Goal: Check status: Check status

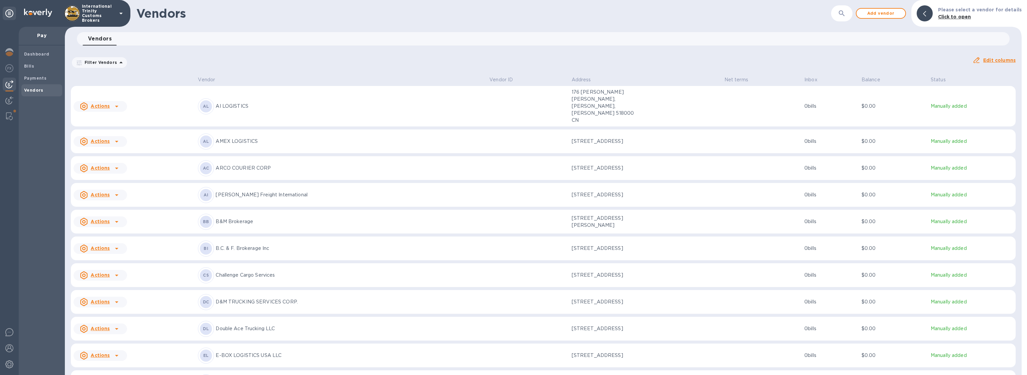
click at [46, 57] on span "Dashboard" at bounding box center [36, 54] width 25 height 7
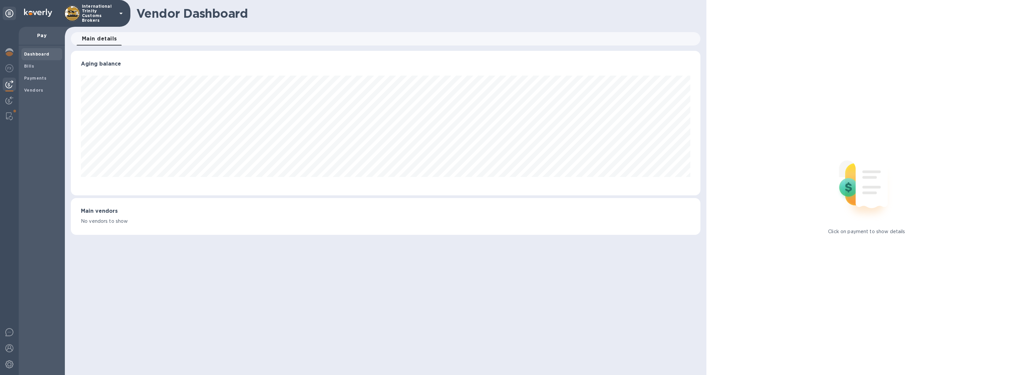
scroll to position [144, 630]
click at [103, 23] on div "International Trinity Customs Brokers" at bounding box center [65, 13] width 130 height 27
click at [102, 18] on p "International Trinity Customs Brokers" at bounding box center [98, 13] width 33 height 19
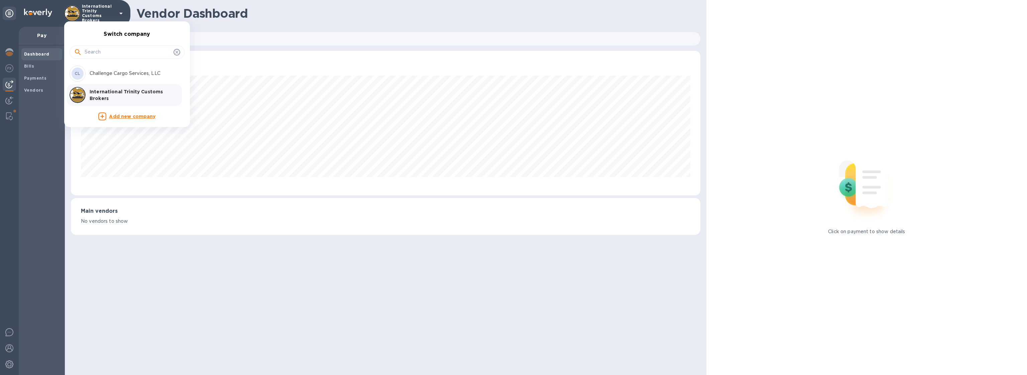
click at [95, 75] on p "Challenge Cargo Services, LLC" at bounding box center [132, 73] width 84 height 7
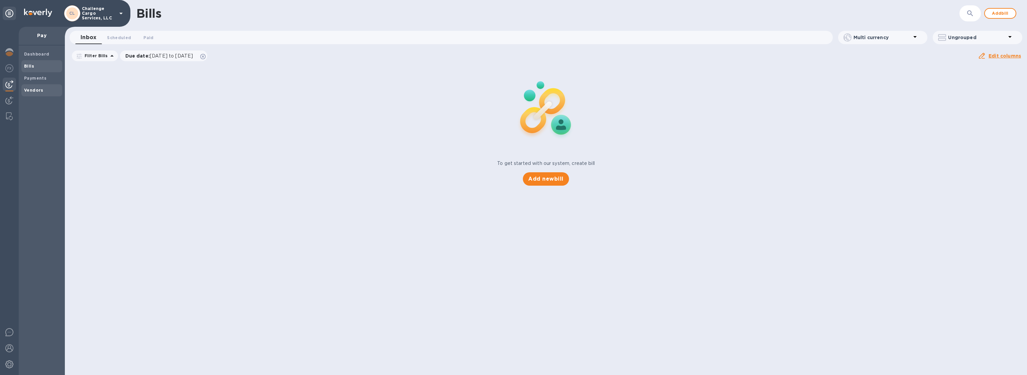
click at [29, 88] on b "Vendors" at bounding box center [33, 90] width 19 height 5
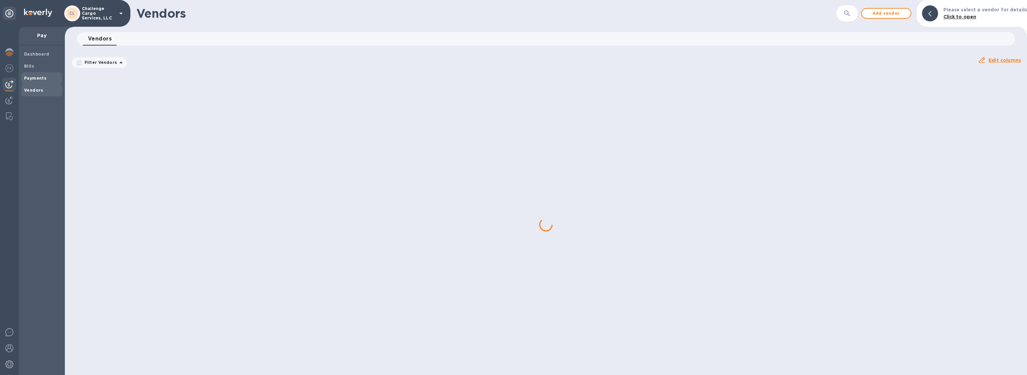
click at [32, 78] on b "Payments" at bounding box center [35, 78] width 22 height 5
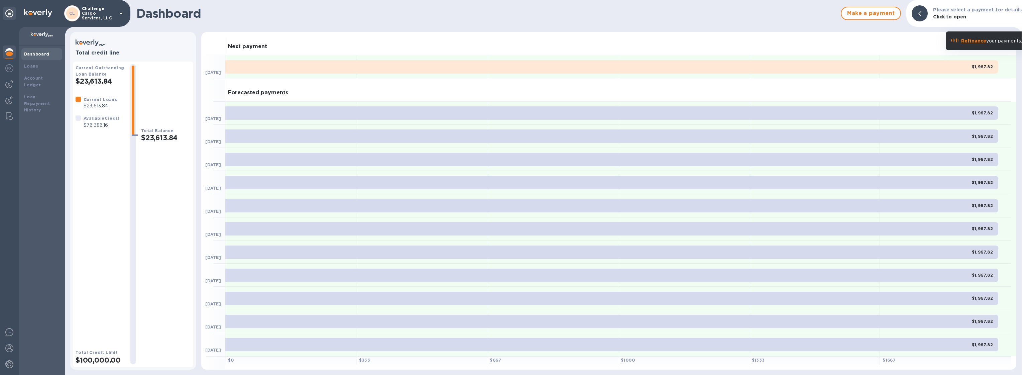
click at [92, 16] on p "Challenge Cargo Services, LLC" at bounding box center [98, 13] width 33 height 14
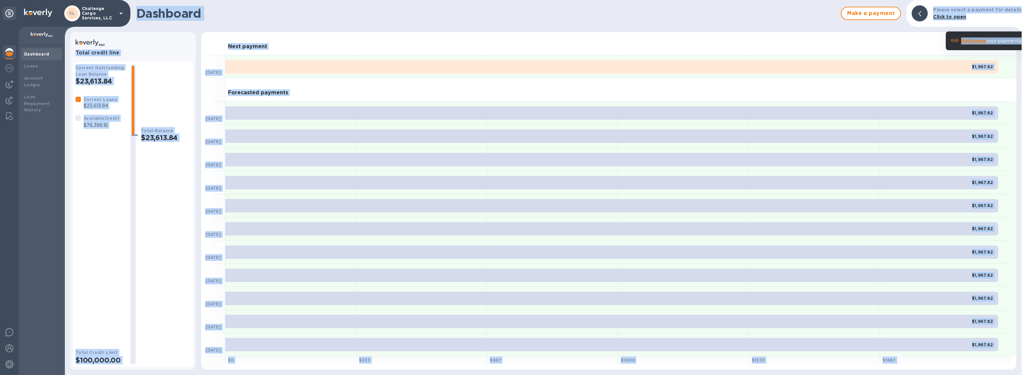
click at [112, 10] on p "Challenge Cargo Services, LLC" at bounding box center [98, 13] width 33 height 14
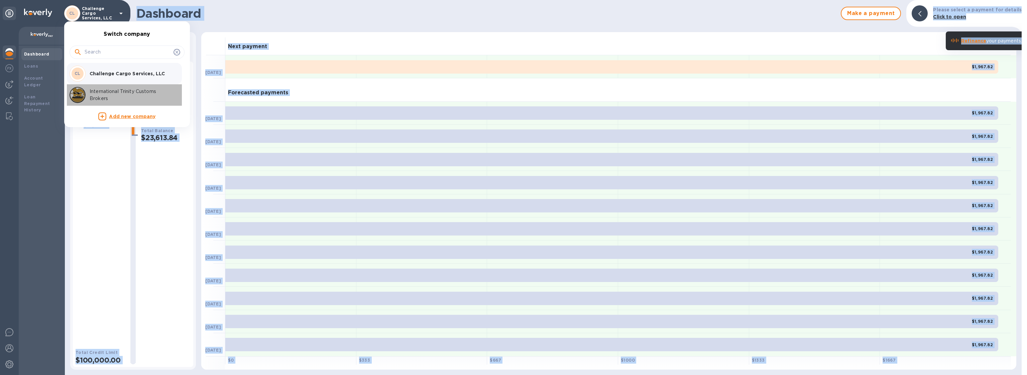
click at [100, 97] on p "International Trinity Customs Brokers" at bounding box center [132, 95] width 84 height 14
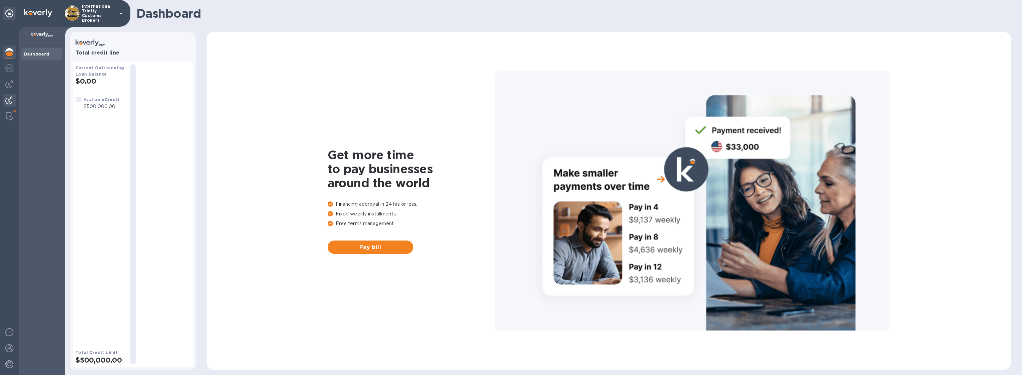
click at [11, 100] on img at bounding box center [9, 100] width 8 height 8
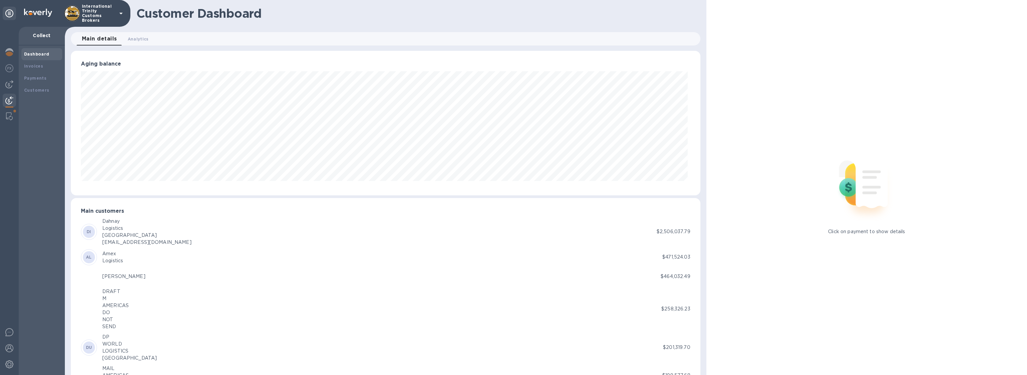
scroll to position [334281, 333798]
click at [141, 42] on span "Analytics 0" at bounding box center [138, 38] width 21 height 7
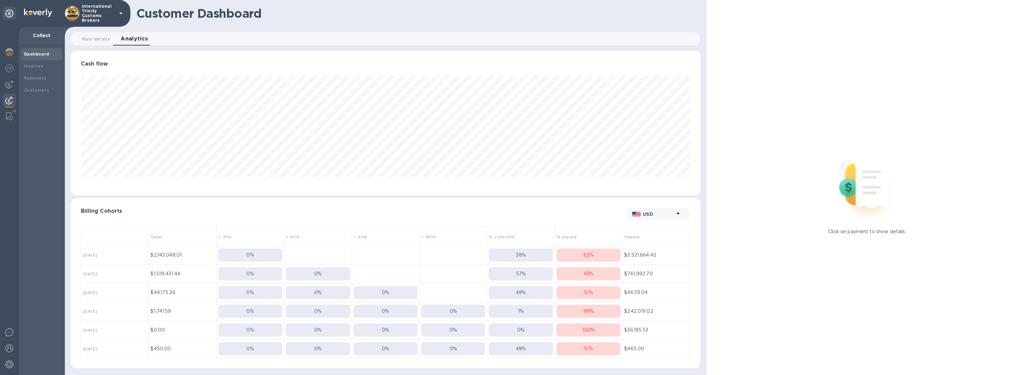
scroll to position [144, 630]
click at [597, 254] on div "62 %" at bounding box center [589, 254] width 64 height 7
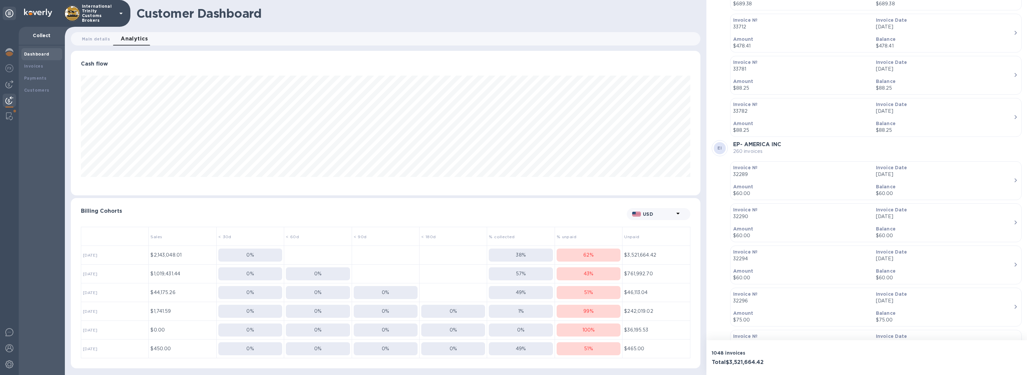
scroll to position [21421, 0]
click at [38, 68] on b "Invoices" at bounding box center [33, 66] width 19 height 5
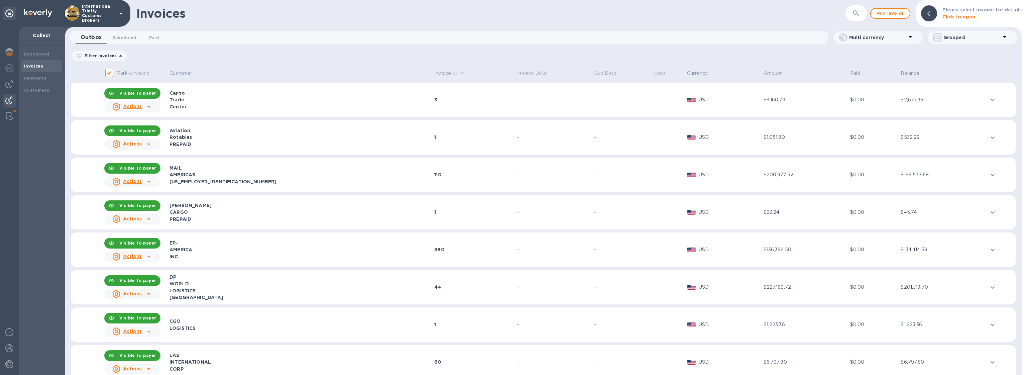
click at [459, 74] on icon at bounding box center [462, 73] width 6 height 6
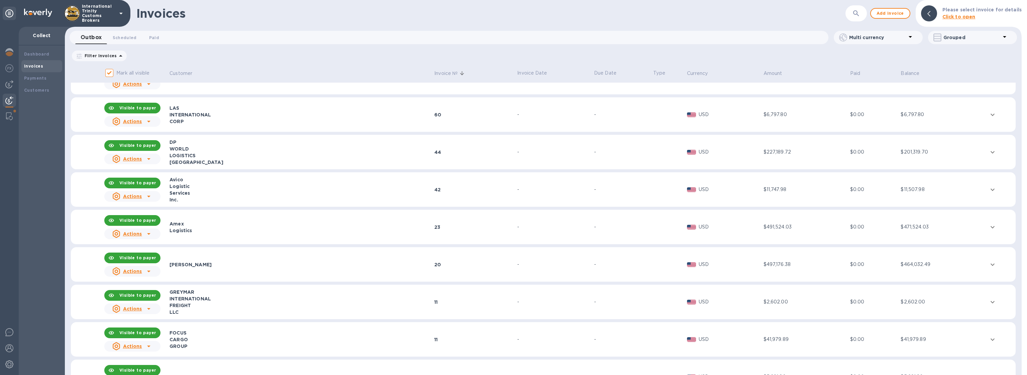
scroll to position [181, 0]
click at [186, 265] on div "[PERSON_NAME]" at bounding box center [301, 264] width 263 height 7
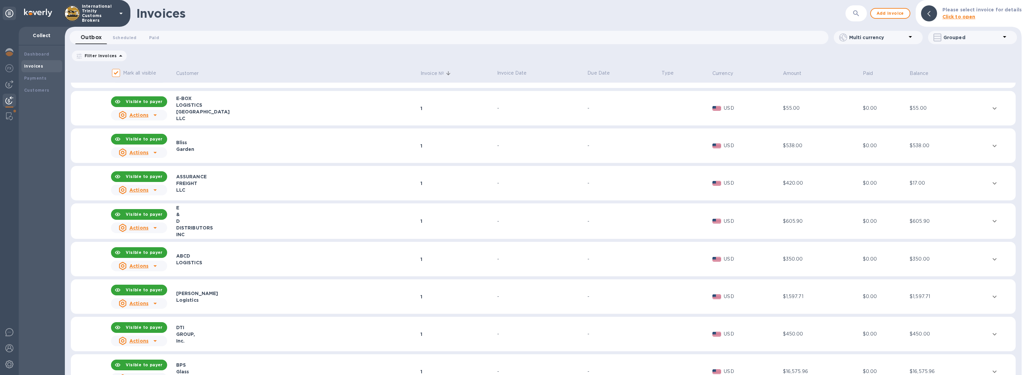
scroll to position [2502, 0]
